Goal: Transaction & Acquisition: Purchase product/service

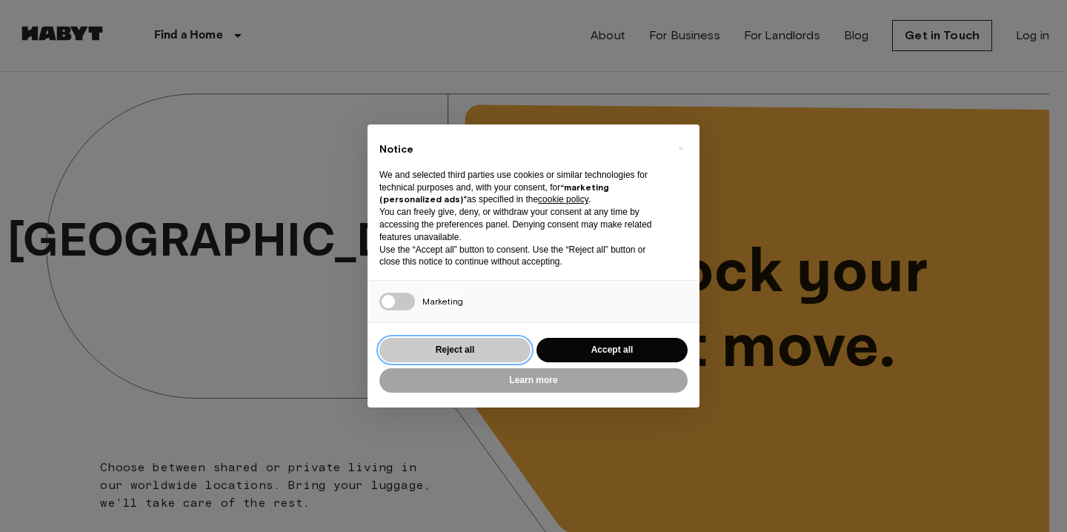
click at [485, 355] on button "Reject all" at bounding box center [454, 350] width 151 height 24
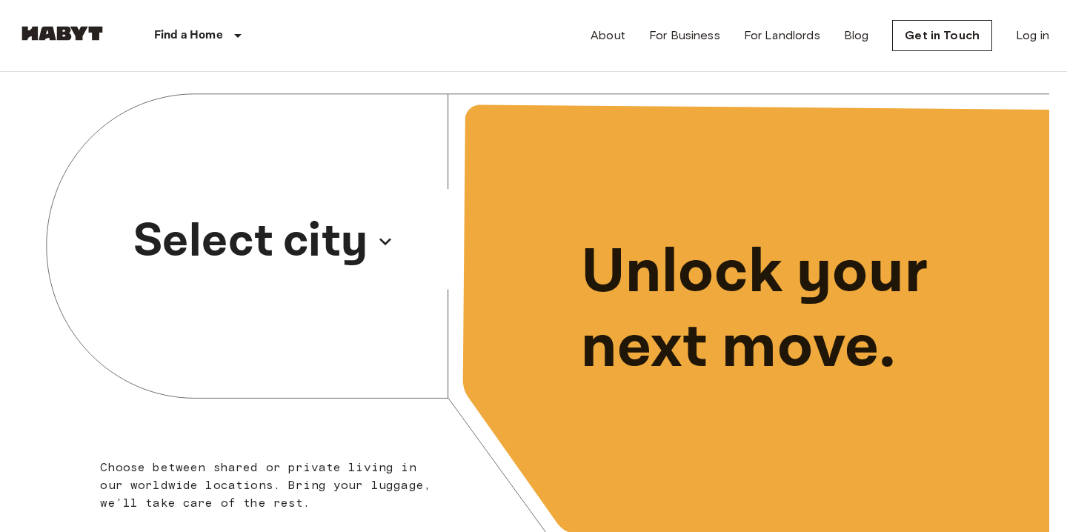
click at [316, 231] on p "Select city" at bounding box center [250, 241] width 235 height 71
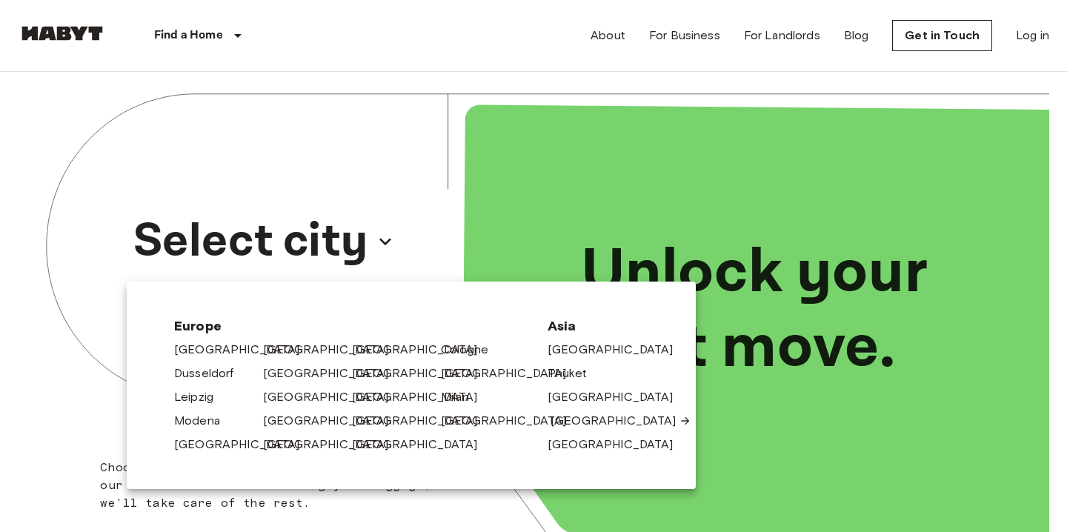
click at [580, 420] on link "[GEOGRAPHIC_DATA]" at bounding box center [621, 421] width 141 height 18
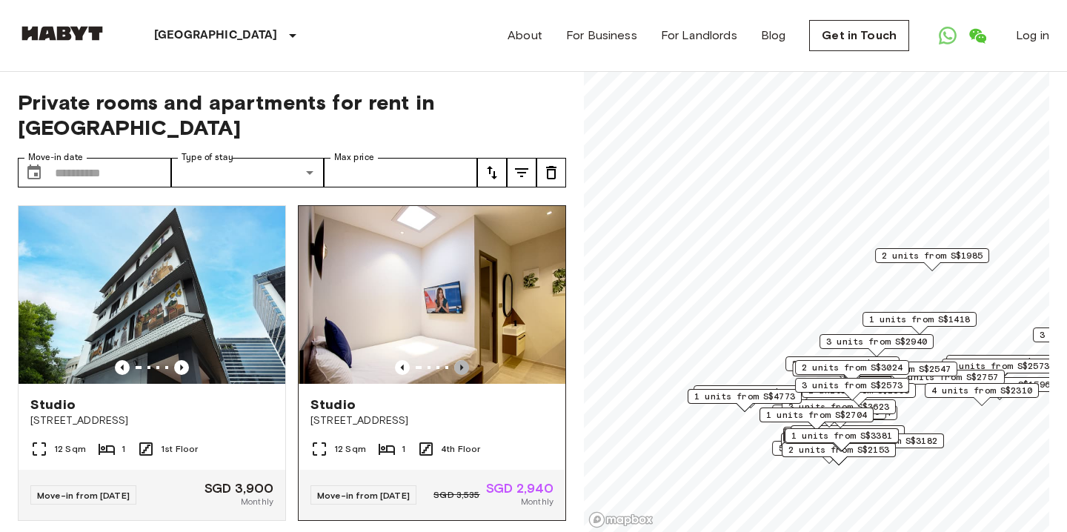
click at [465, 360] on icon "Previous image" at bounding box center [461, 367] width 15 height 15
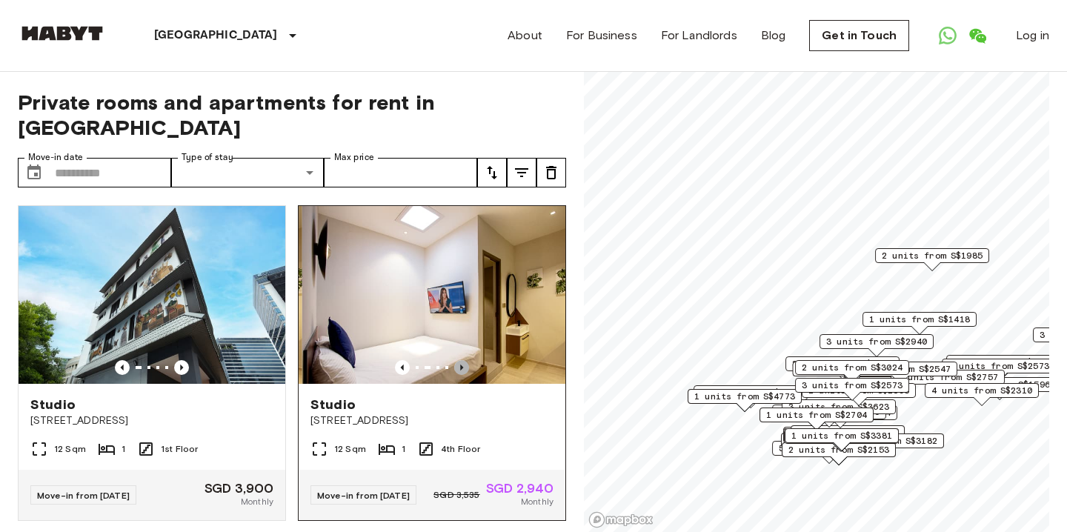
click at [465, 360] on icon "Previous image" at bounding box center [461, 367] width 15 height 15
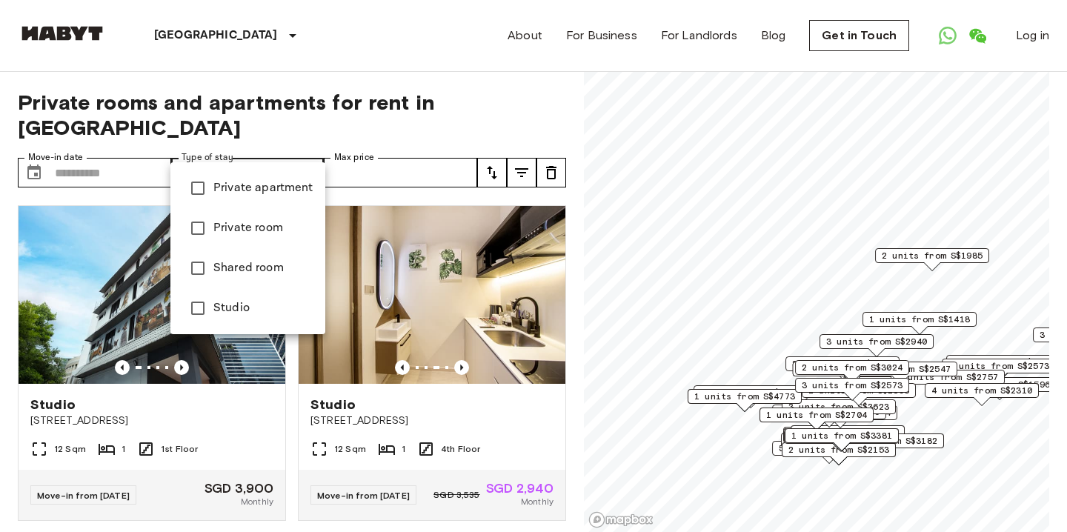
click at [255, 191] on span "Private apartment" at bounding box center [263, 188] width 100 height 18
type input "**********"
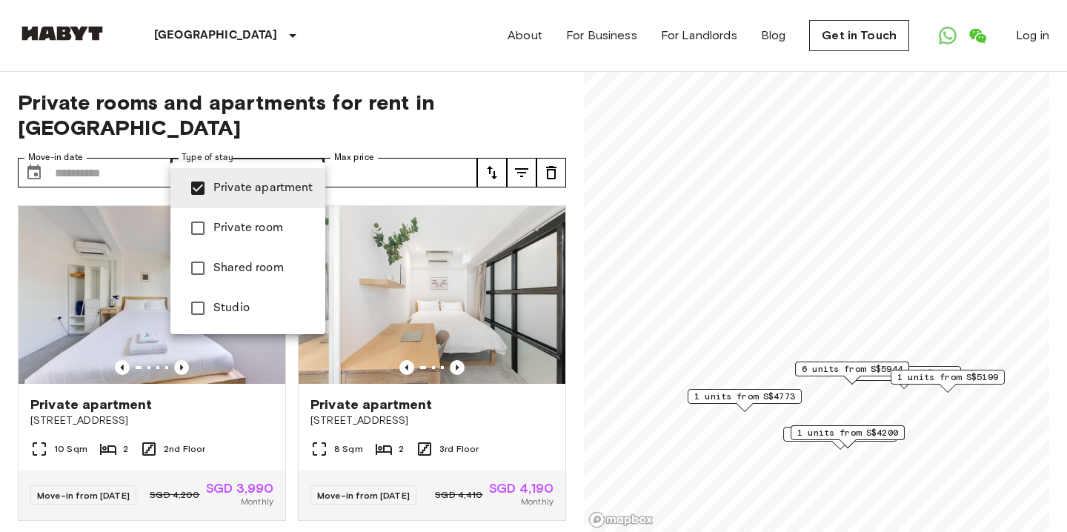
click at [522, 147] on div at bounding box center [533, 266] width 1067 height 532
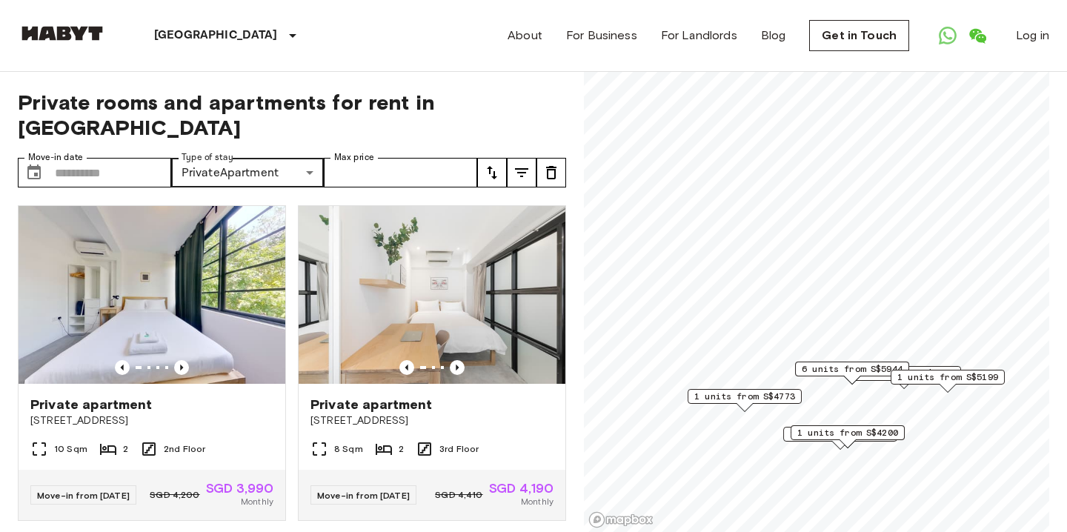
click at [522, 168] on icon "tune" at bounding box center [521, 172] width 13 height 9
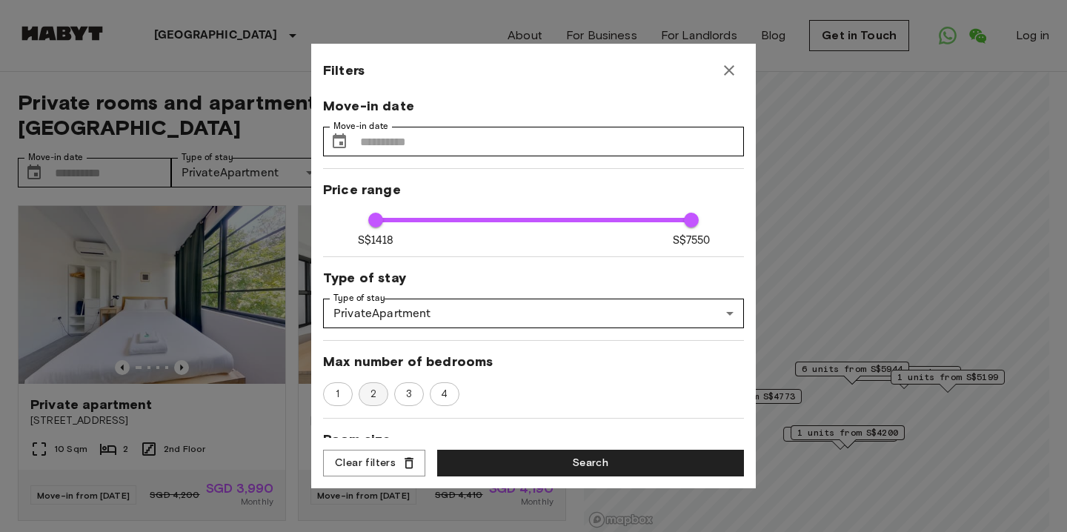
click at [381, 394] on span "2" at bounding box center [373, 394] width 22 height 15
type input "****"
click at [510, 458] on button "Search" at bounding box center [590, 463] width 307 height 27
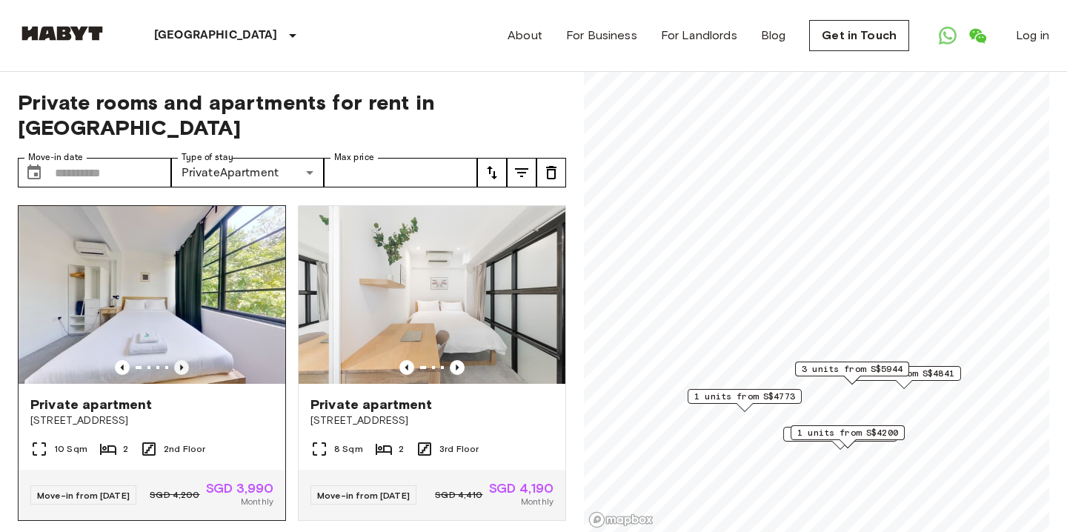
click at [185, 360] on icon "Previous image" at bounding box center [181, 367] width 15 height 15
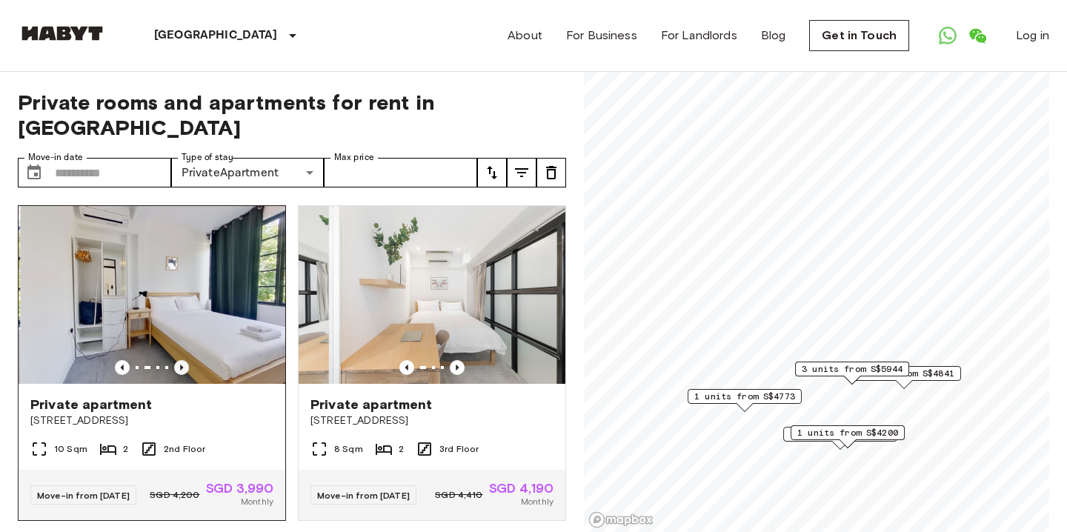
click at [185, 360] on icon "Previous image" at bounding box center [181, 367] width 15 height 15
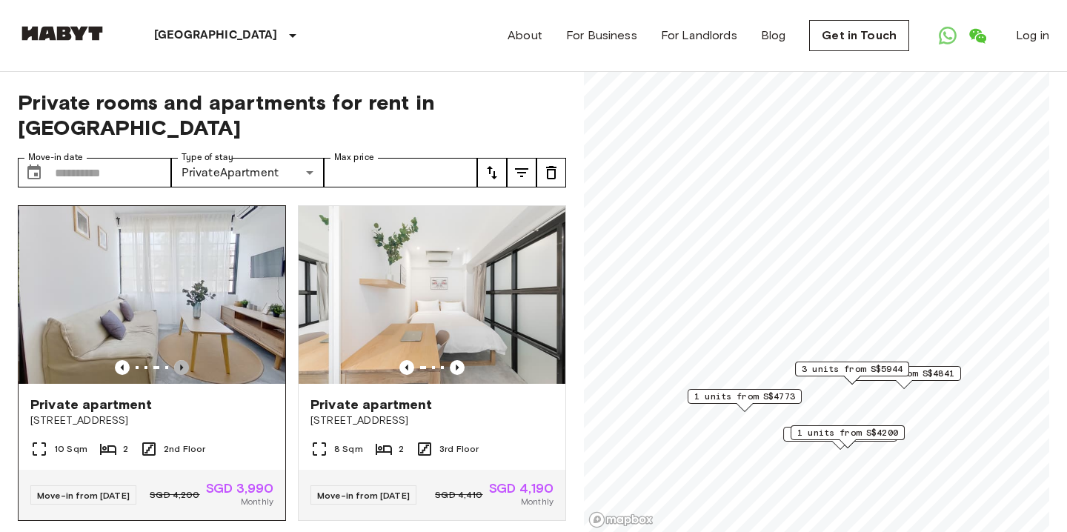
click at [185, 360] on icon "Previous image" at bounding box center [181, 367] width 15 height 15
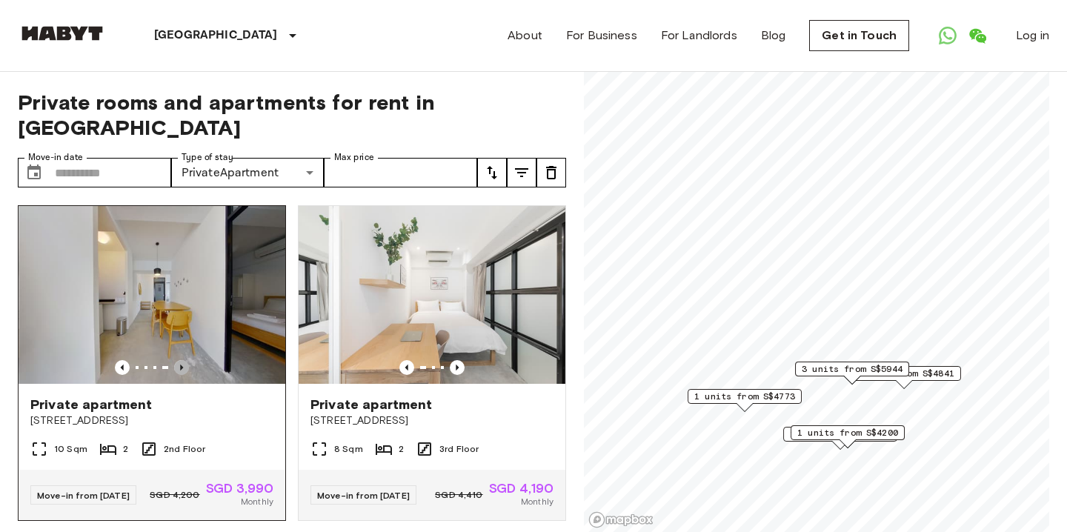
click at [185, 360] on icon "Previous image" at bounding box center [181, 367] width 15 height 15
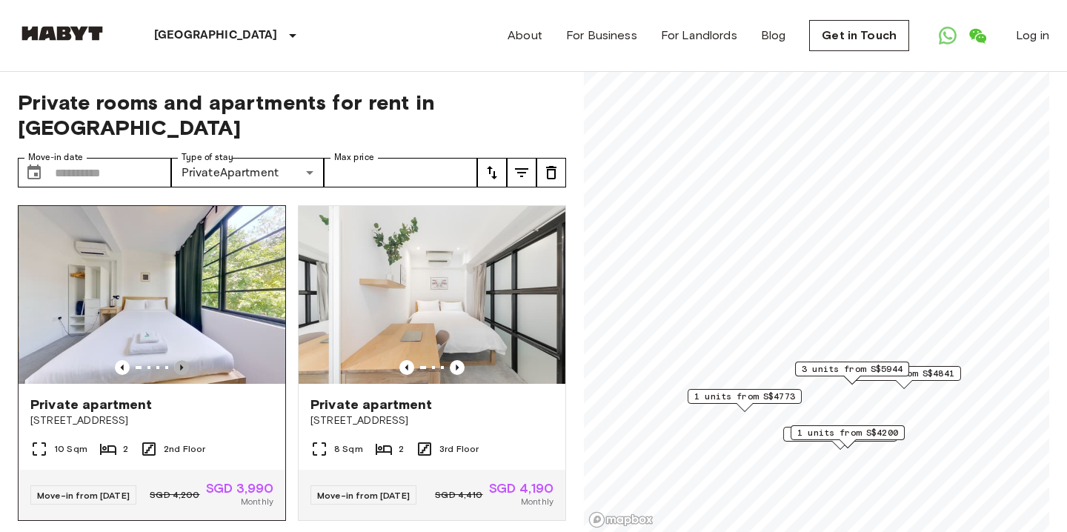
click at [185, 360] on icon "Previous image" at bounding box center [181, 367] width 15 height 15
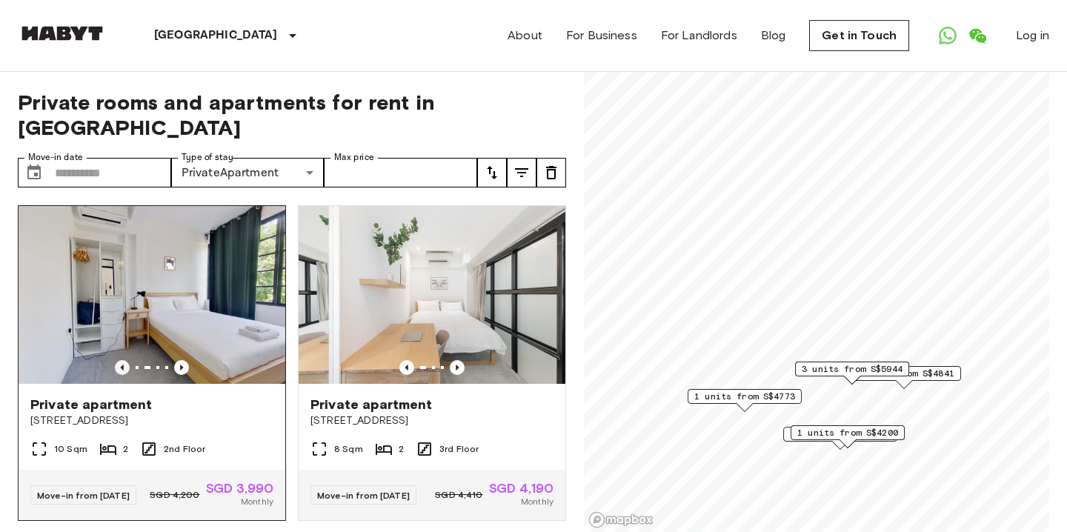
click at [122, 360] on icon "Previous image" at bounding box center [122, 367] width 15 height 15
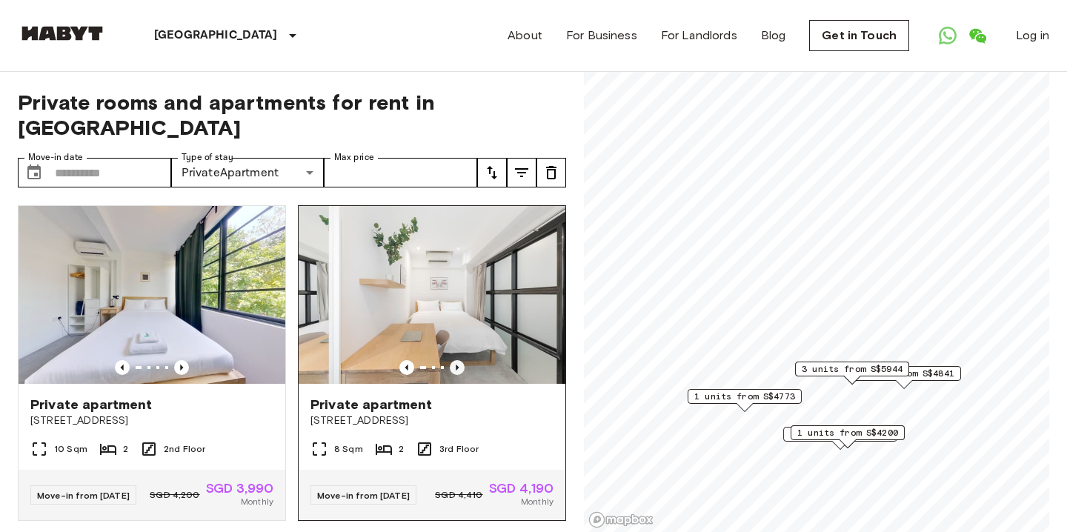
click at [460, 360] on icon "Previous image" at bounding box center [457, 367] width 15 height 15
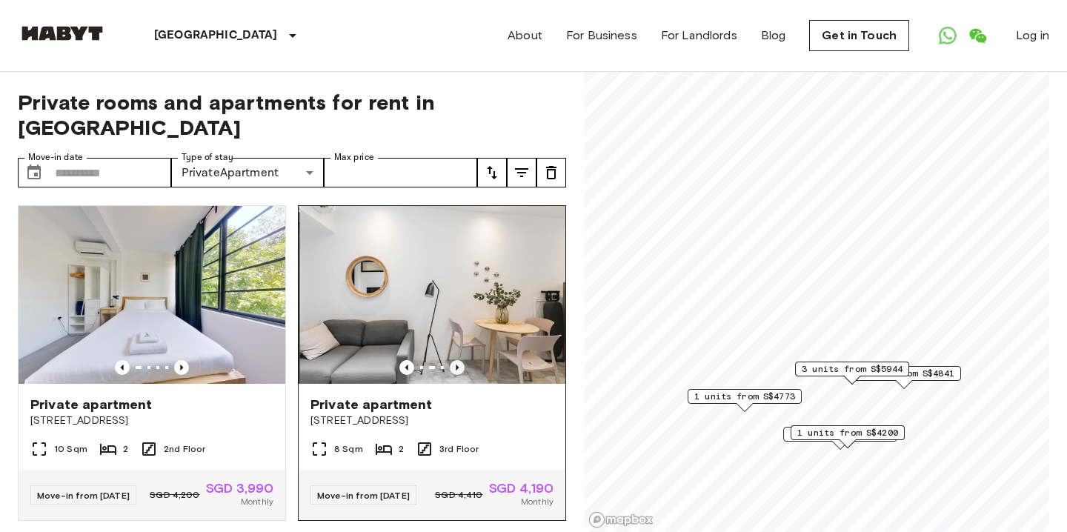
click at [460, 360] on icon "Previous image" at bounding box center [457, 367] width 15 height 15
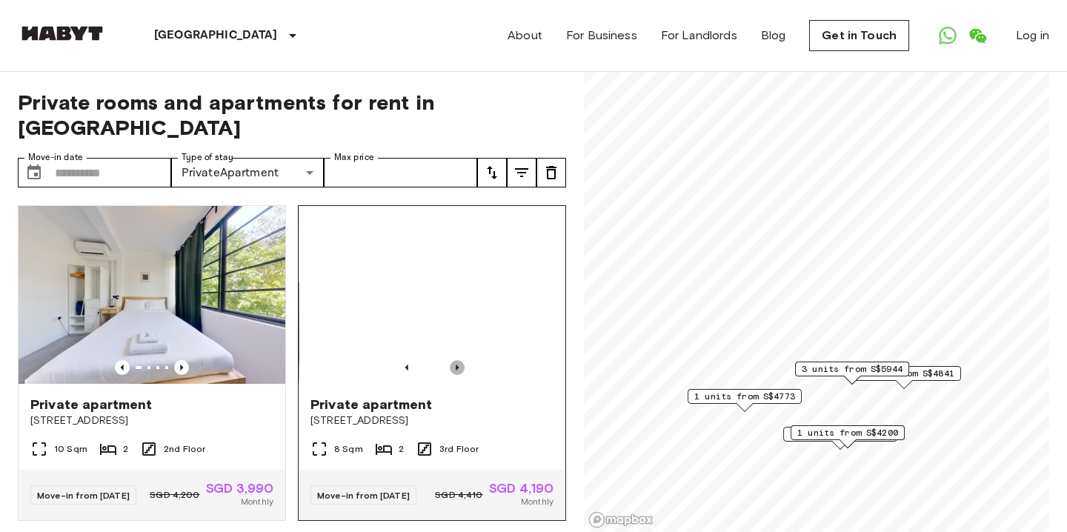
click at [460, 360] on icon "Previous image" at bounding box center [457, 367] width 15 height 15
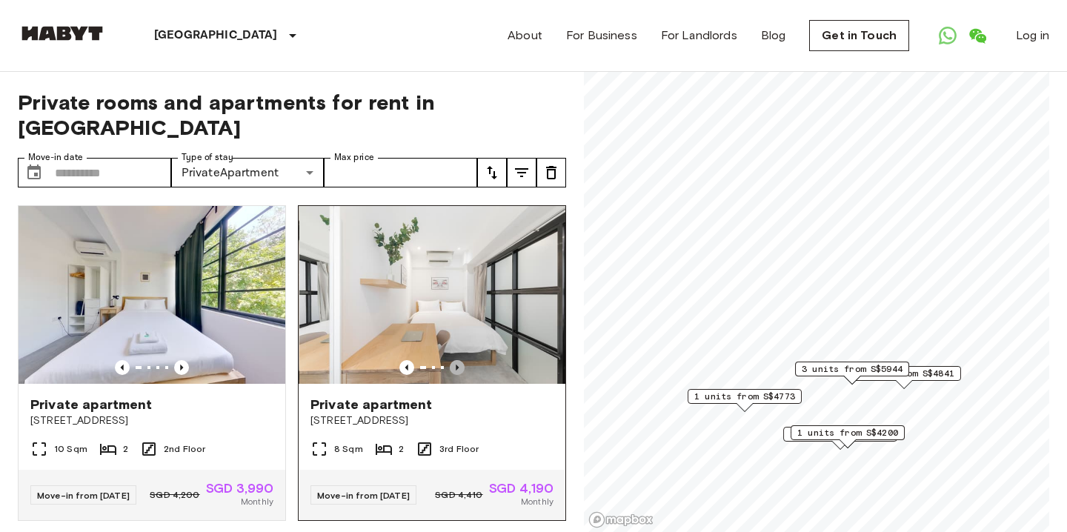
click at [460, 360] on icon "Previous image" at bounding box center [457, 367] width 15 height 15
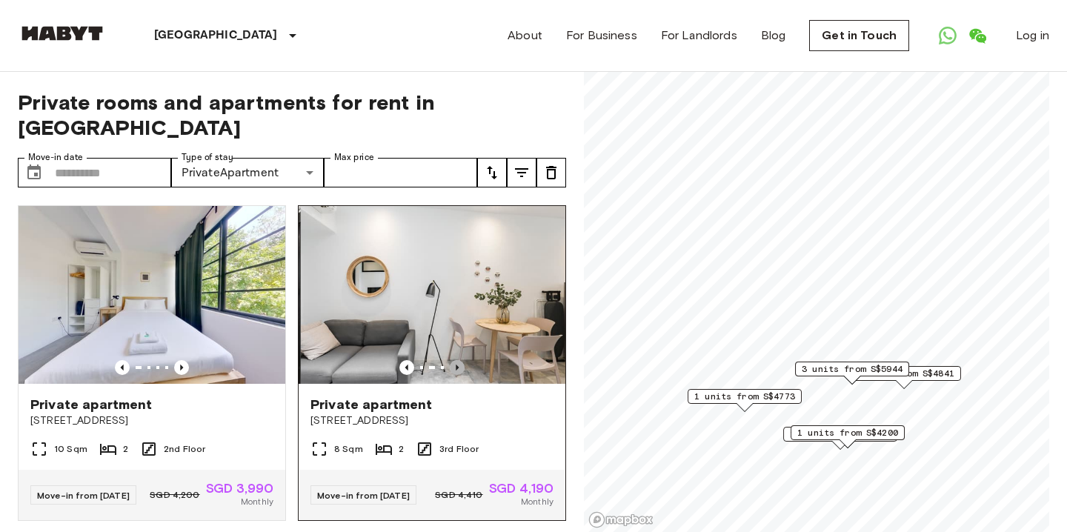
click at [460, 360] on icon "Previous image" at bounding box center [457, 367] width 15 height 15
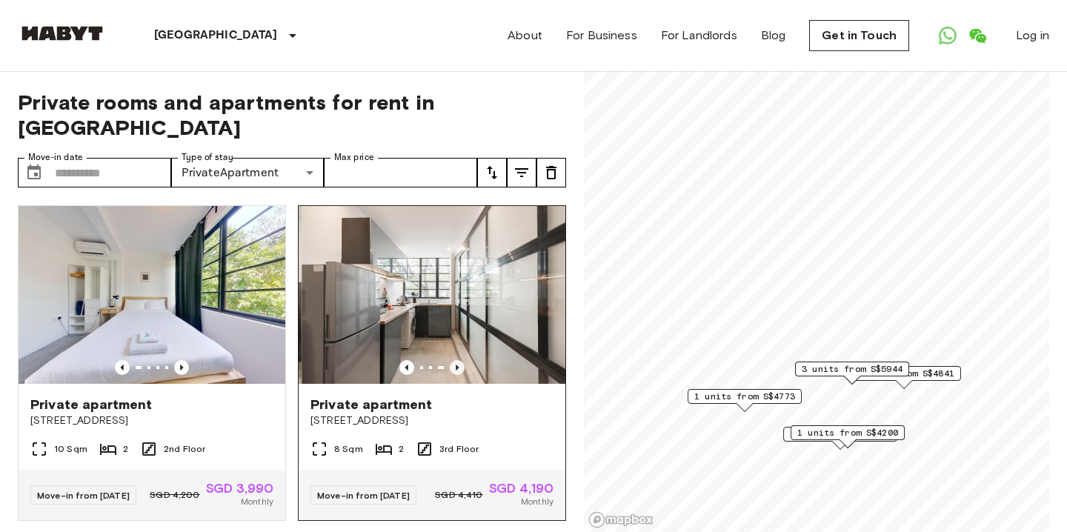
click at [460, 360] on icon "Previous image" at bounding box center [457, 367] width 15 height 15
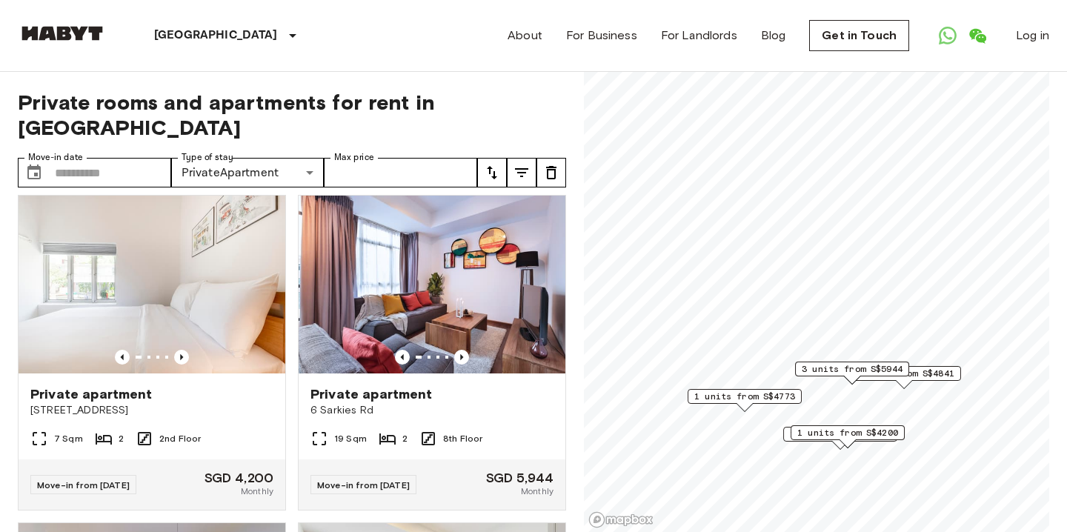
scroll to position [341, 0]
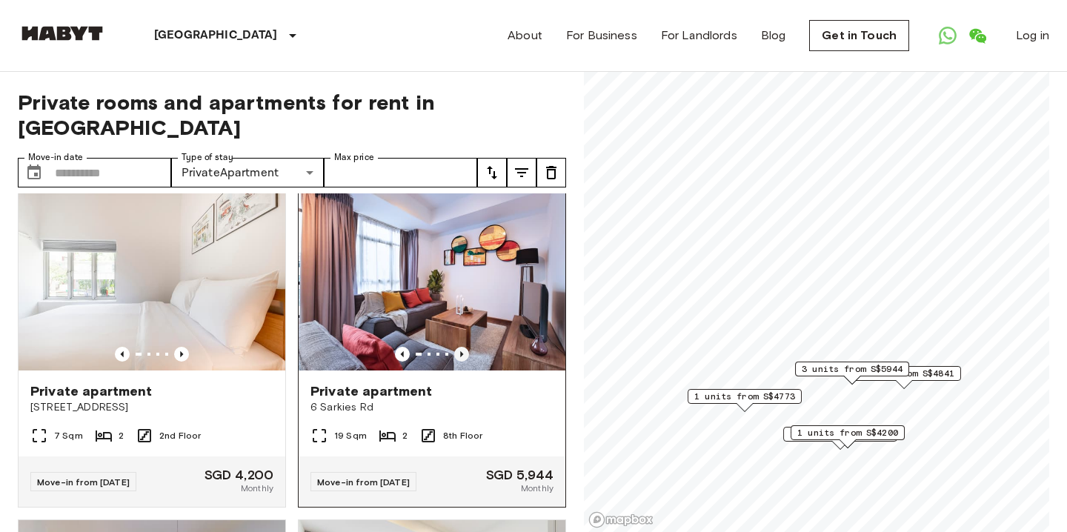
click at [460, 351] on icon "Previous image" at bounding box center [461, 354] width 3 height 6
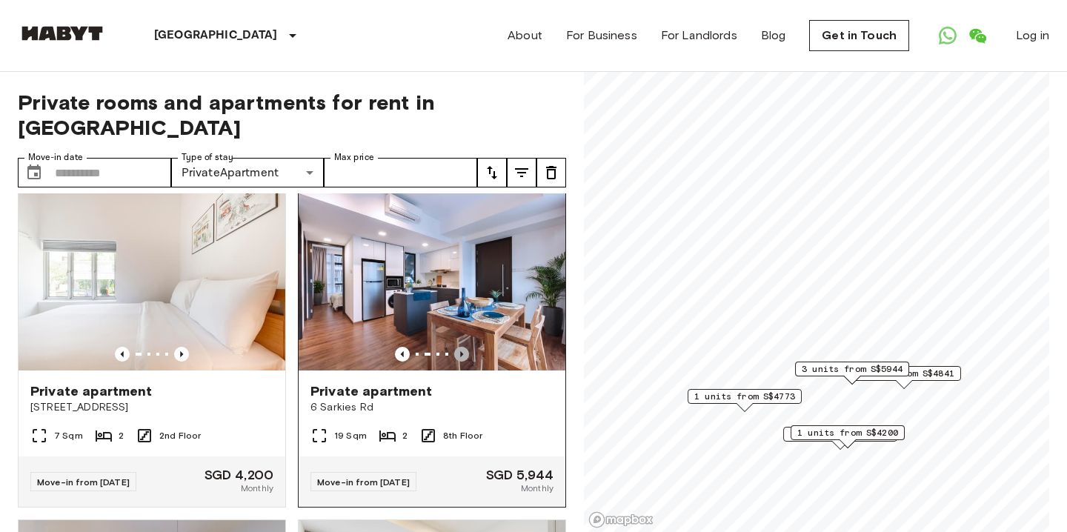
click at [460, 351] on icon "Previous image" at bounding box center [461, 354] width 3 height 6
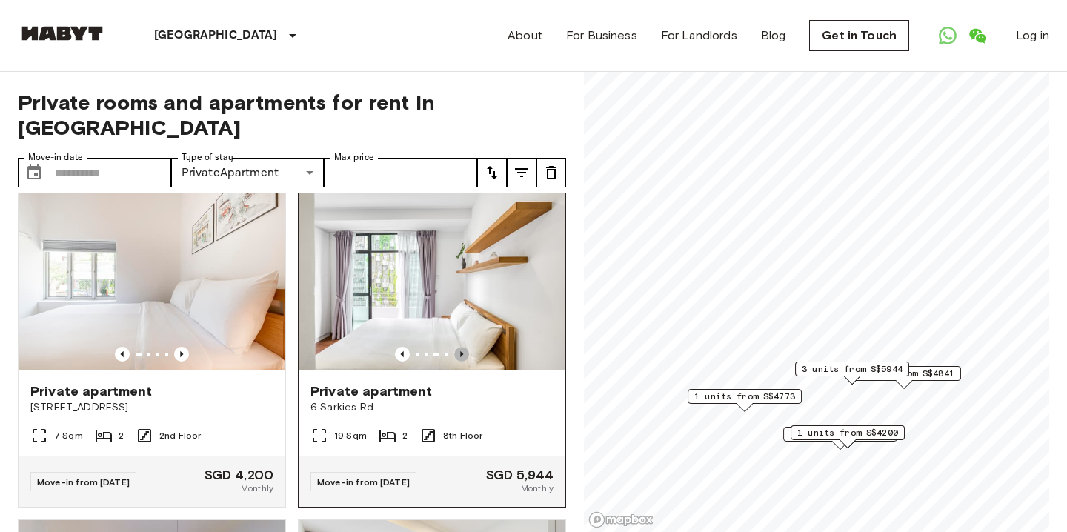
click at [460, 351] on icon "Previous image" at bounding box center [461, 354] width 3 height 6
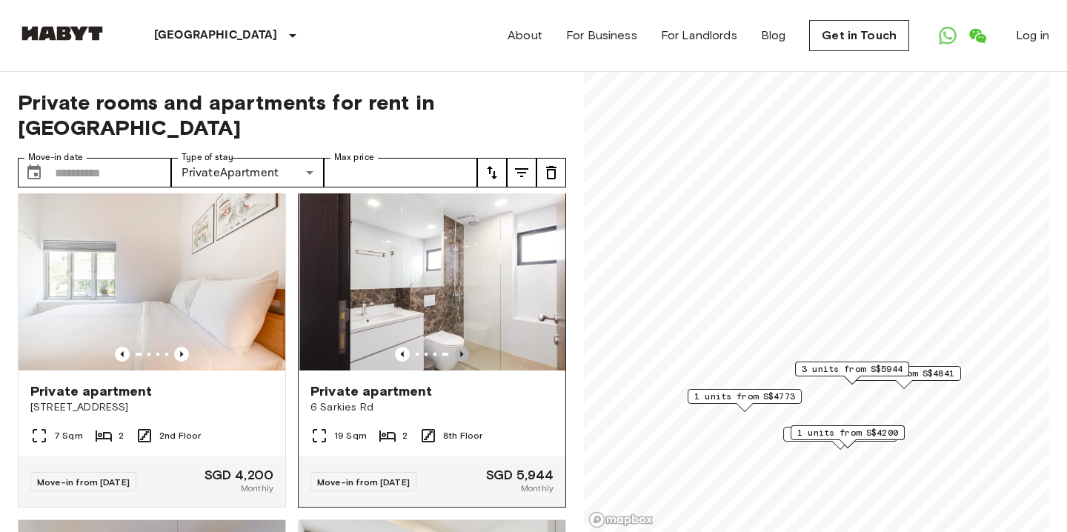
click at [460, 351] on icon "Previous image" at bounding box center [461, 354] width 3 height 6
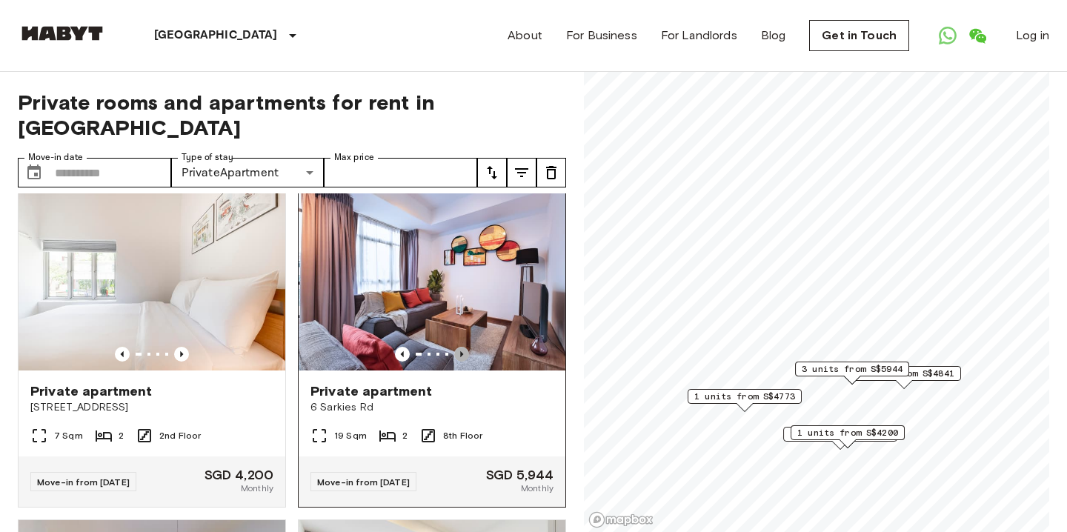
click at [460, 351] on icon "Previous image" at bounding box center [461, 354] width 3 height 6
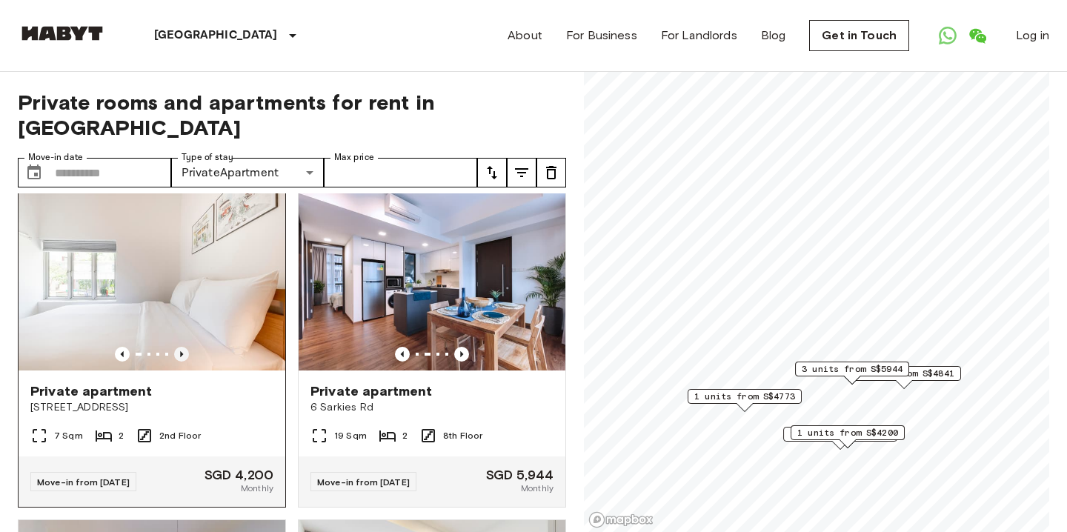
click at [184, 347] on icon "Previous image" at bounding box center [181, 354] width 15 height 15
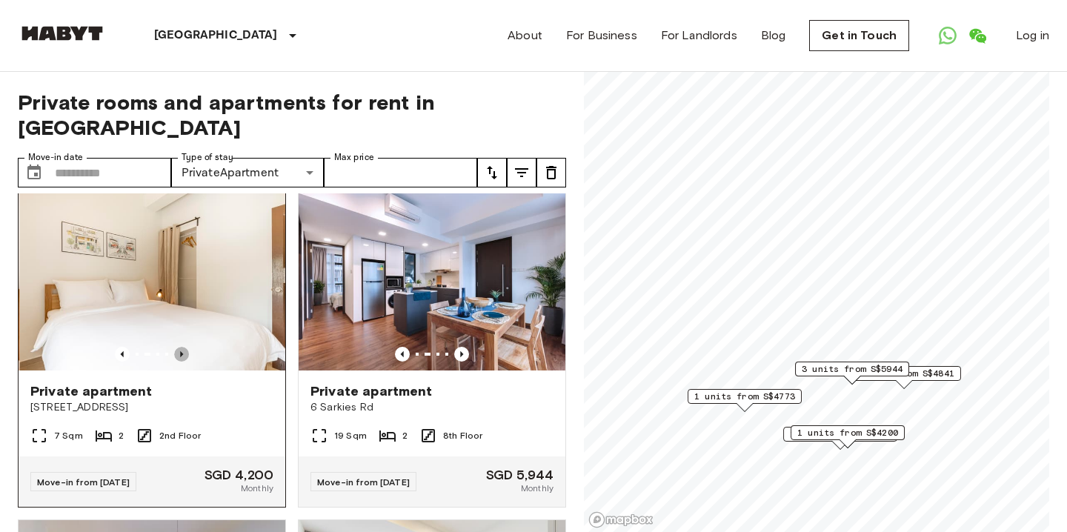
click at [184, 347] on icon "Previous image" at bounding box center [181, 354] width 15 height 15
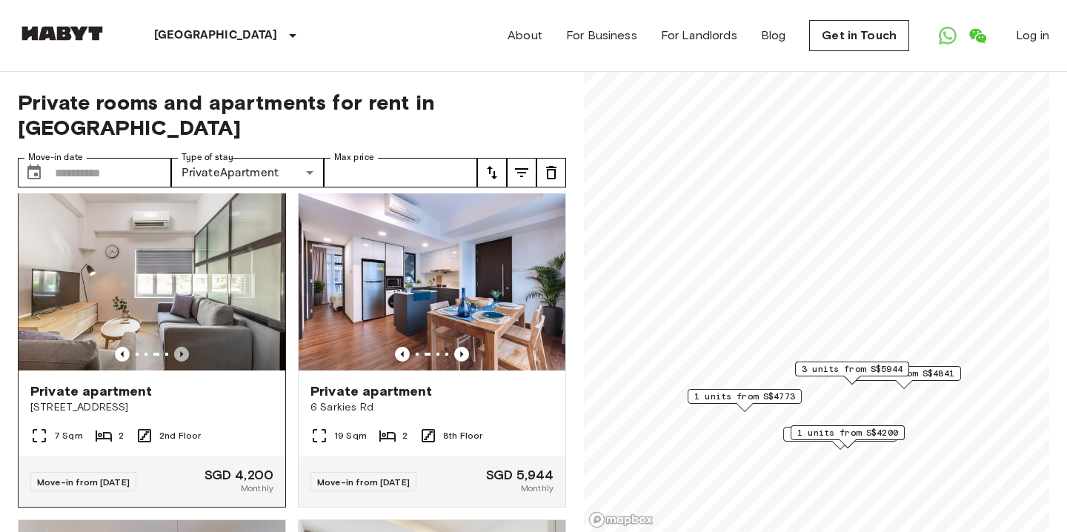
click at [184, 347] on icon "Previous image" at bounding box center [181, 354] width 15 height 15
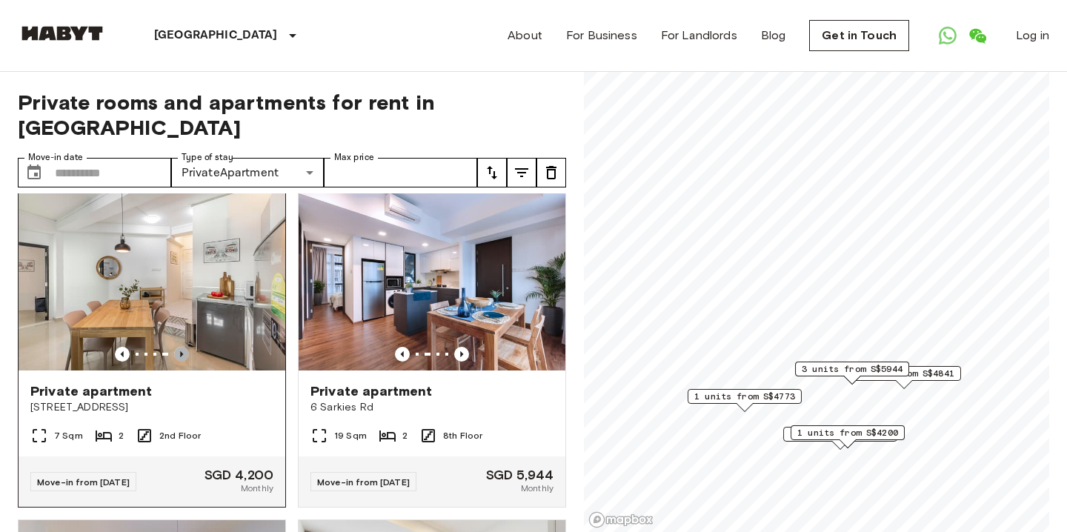
click at [184, 347] on icon "Previous image" at bounding box center [181, 354] width 15 height 15
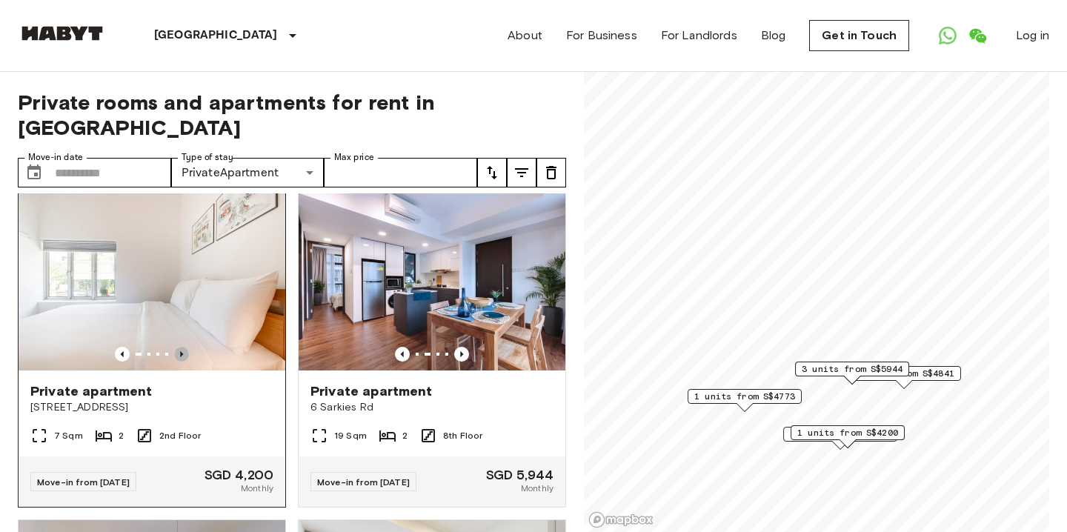
click at [184, 347] on icon "Previous image" at bounding box center [181, 354] width 15 height 15
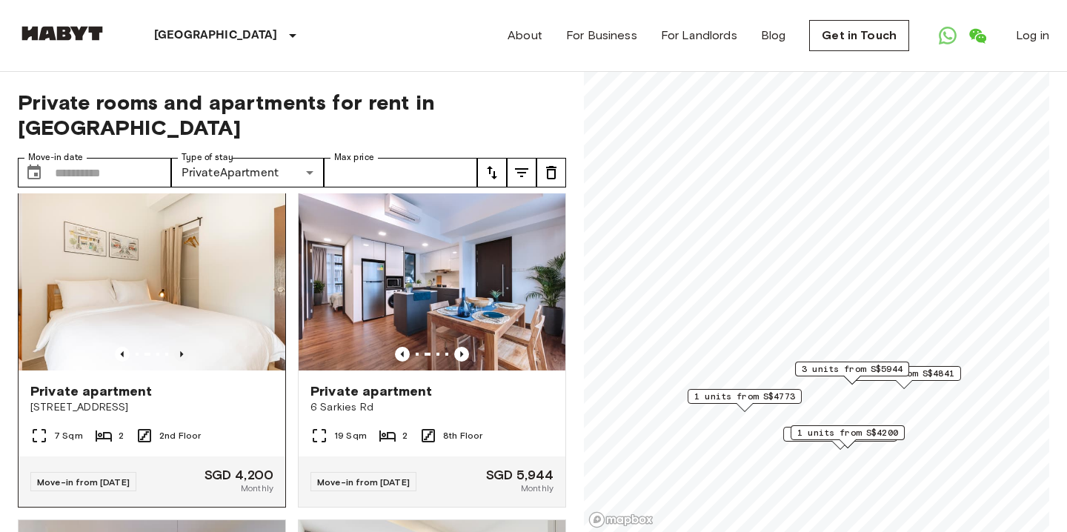
click at [184, 347] on icon "Previous image" at bounding box center [181, 354] width 15 height 15
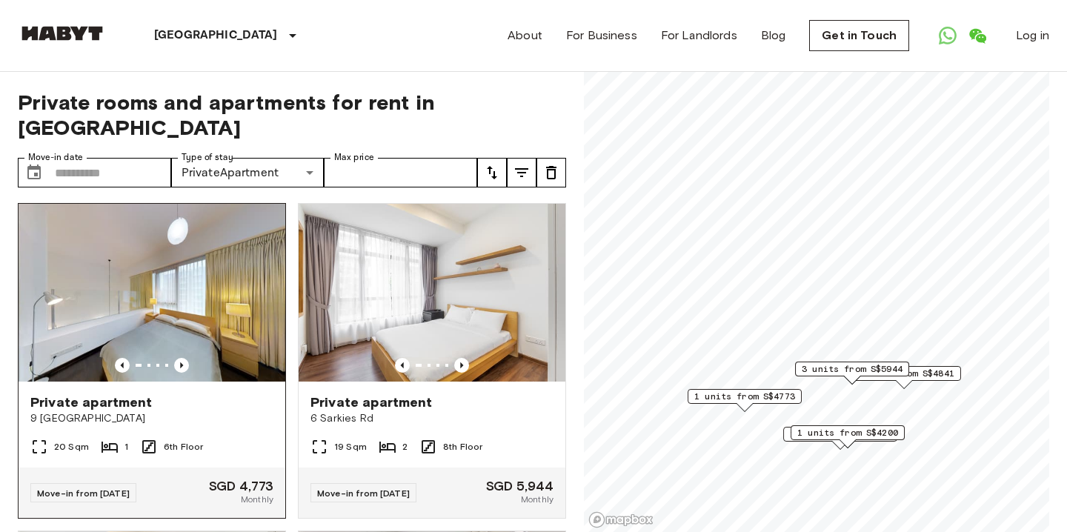
scroll to position [668, 0]
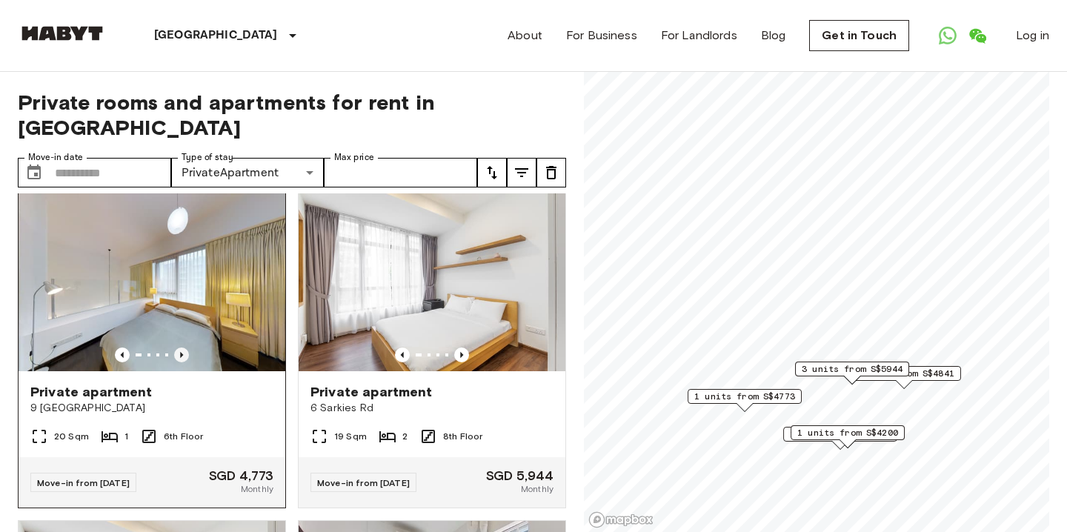
click at [183, 348] on icon "Previous image" at bounding box center [181, 355] width 15 height 15
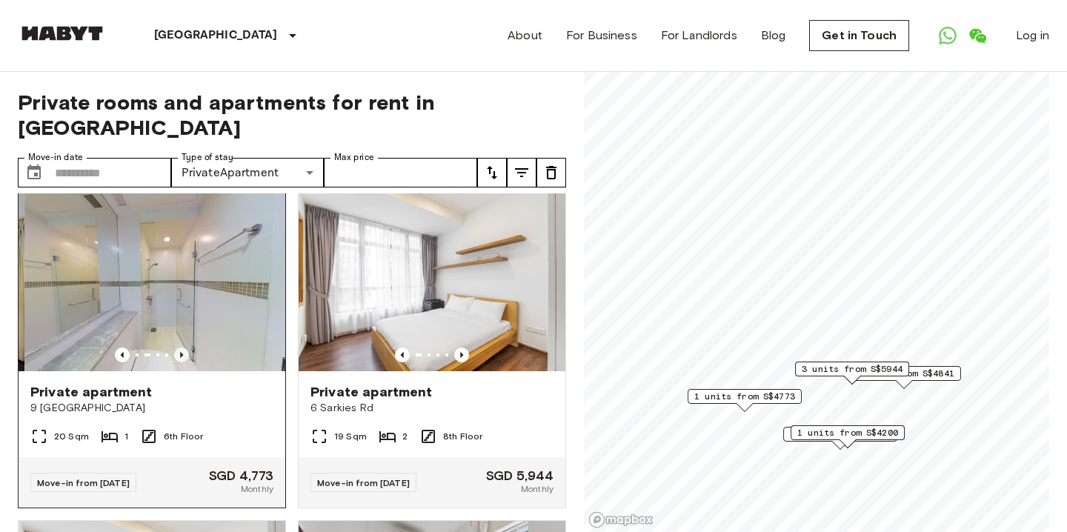
click at [183, 348] on icon "Previous image" at bounding box center [181, 355] width 15 height 15
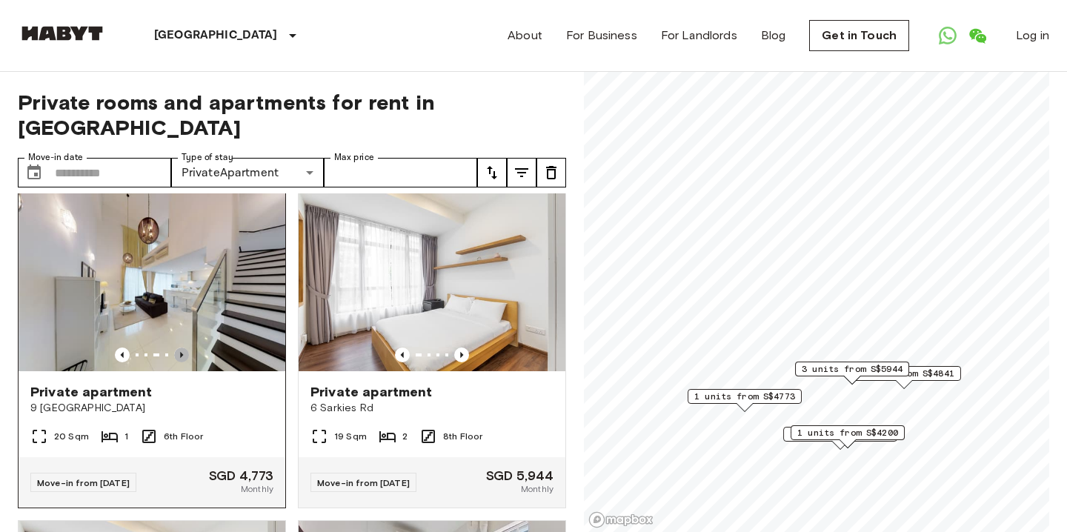
click at [183, 348] on icon "Previous image" at bounding box center [181, 355] width 15 height 15
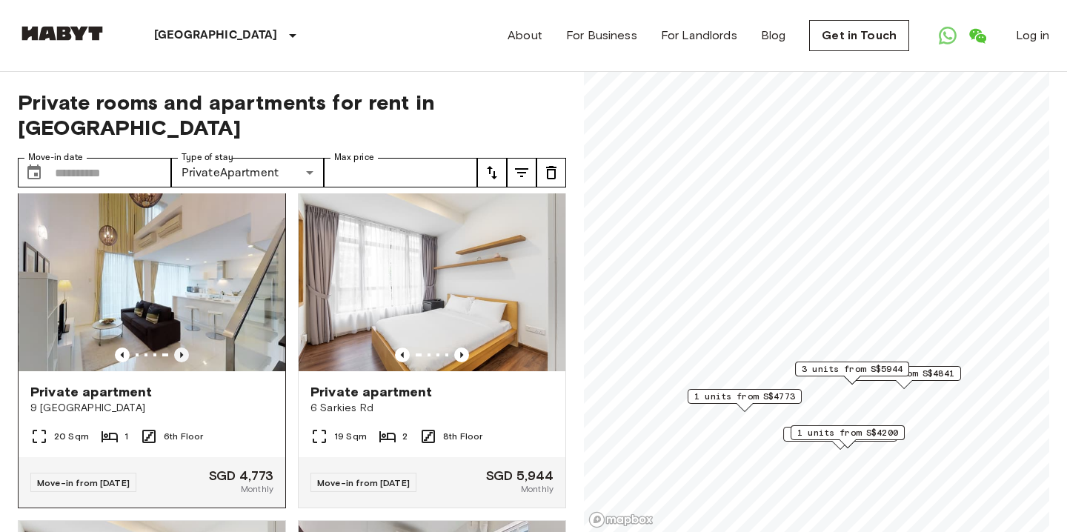
click at [183, 348] on icon "Previous image" at bounding box center [181, 355] width 15 height 15
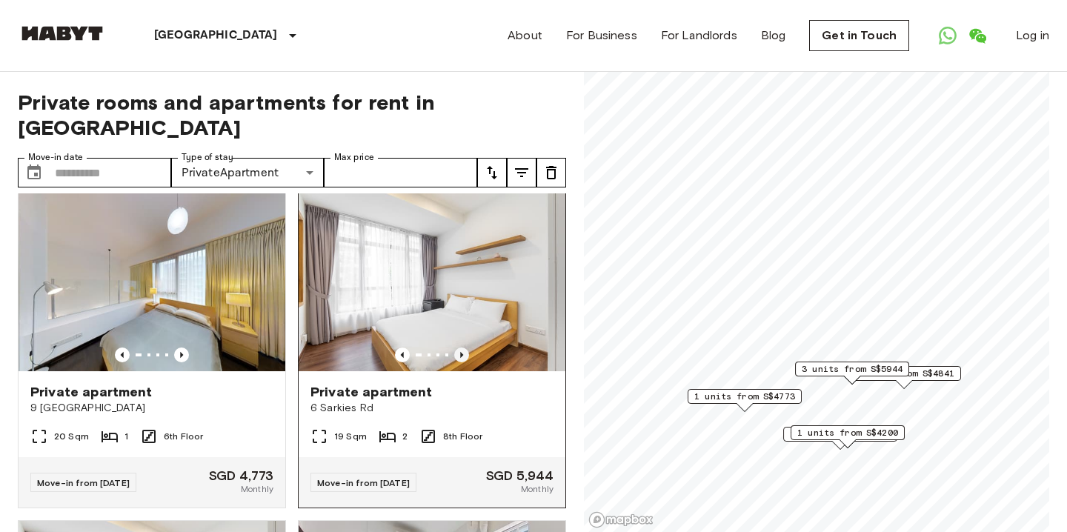
click at [462, 352] on icon "Previous image" at bounding box center [461, 355] width 3 height 6
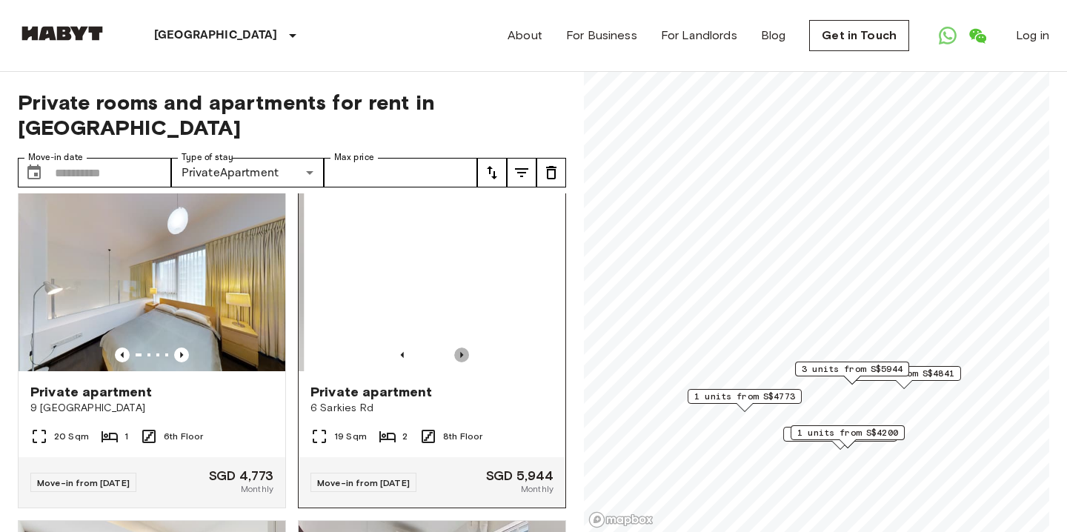
click at [462, 352] on icon "Previous image" at bounding box center [461, 355] width 3 height 6
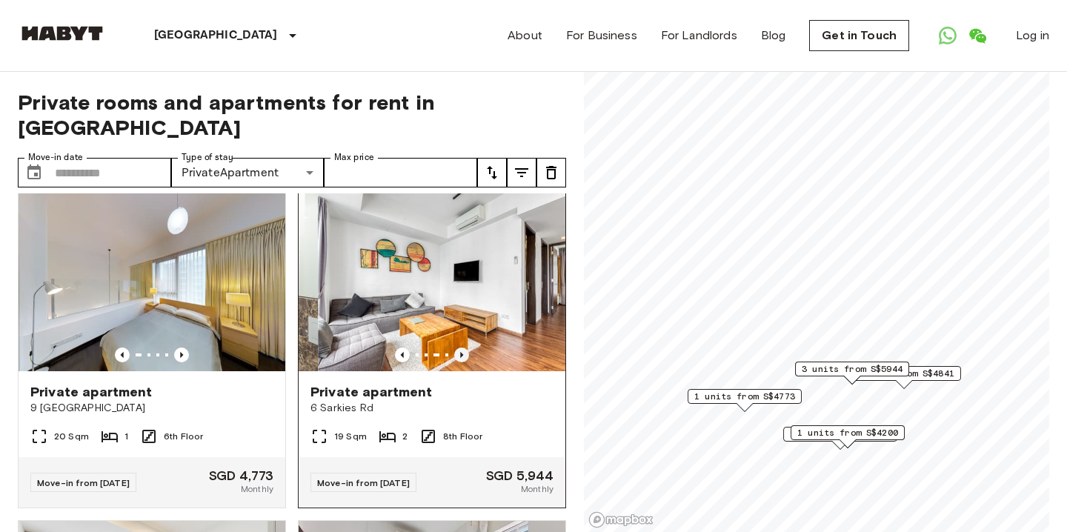
click at [462, 352] on icon "Previous image" at bounding box center [461, 355] width 3 height 6
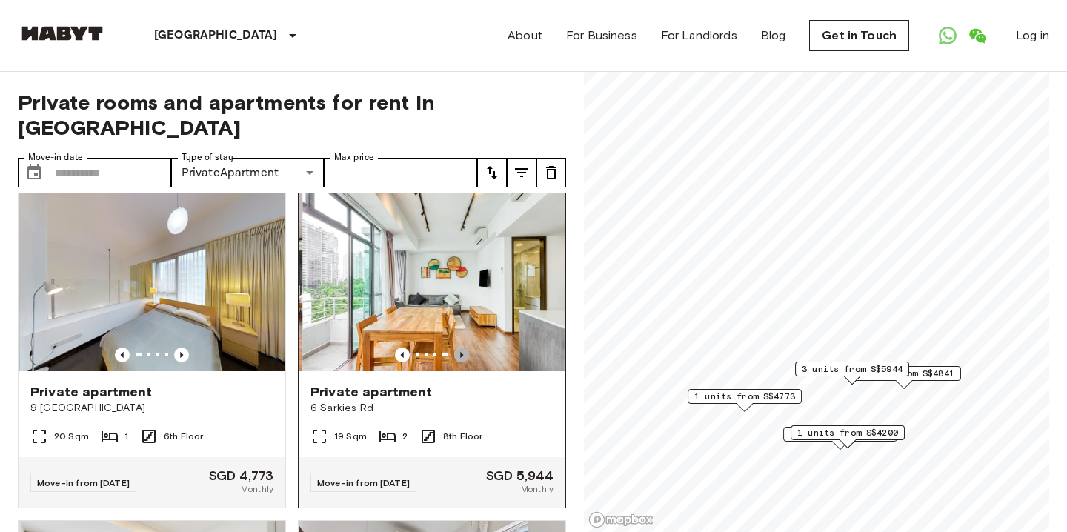
click at [462, 352] on icon "Previous image" at bounding box center [461, 355] width 3 height 6
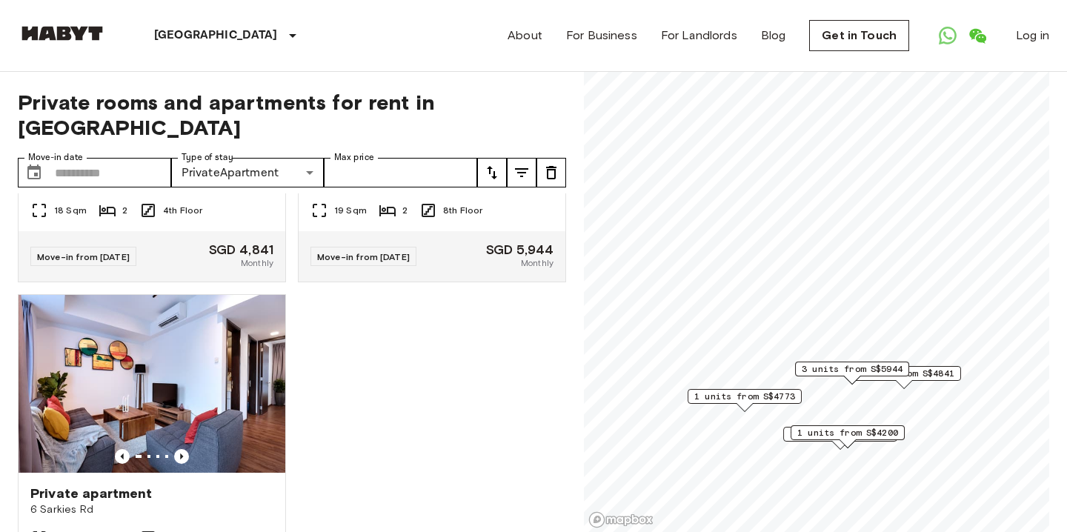
scroll to position [1556, 0]
